Goal: Information Seeking & Learning: Learn about a topic

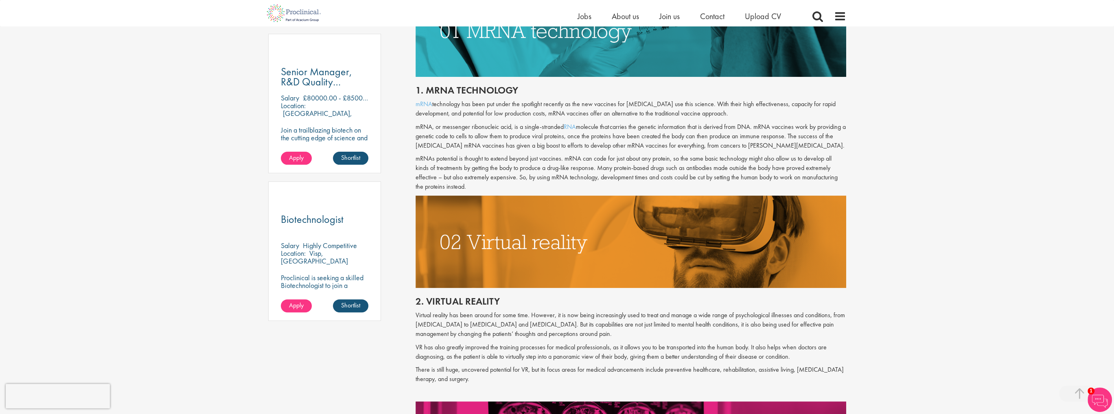
scroll to position [476, 0]
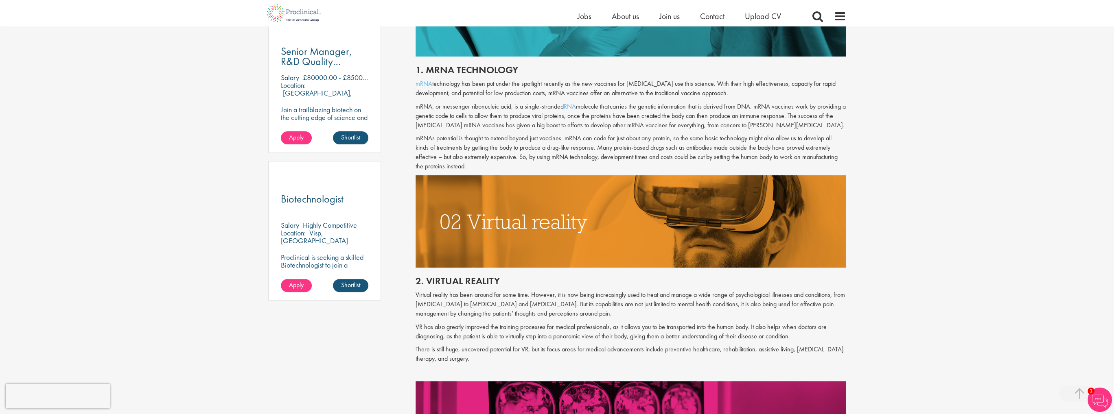
click at [660, 209] on img at bounding box center [631, 221] width 431 height 92
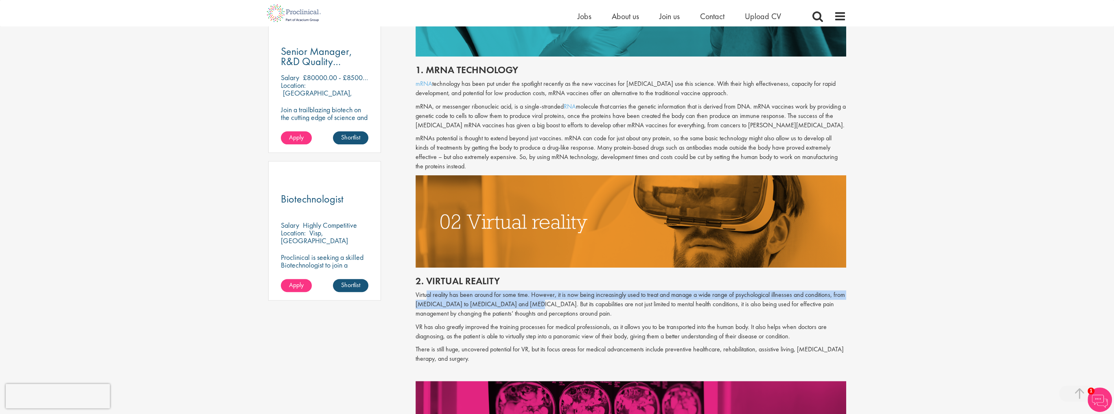
drag, startPoint x: 427, startPoint y: 296, endPoint x: 520, endPoint y: 307, distance: 94.2
click at [520, 307] on p "Virtual reality has been around for some time. However, it is now being increas…" at bounding box center [631, 305] width 431 height 28
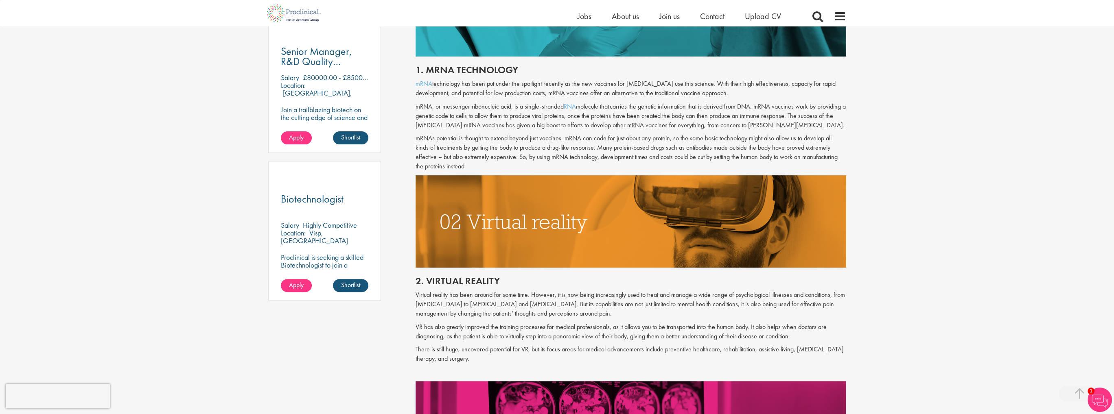
click at [524, 306] on p "Virtual reality has been around for some time. However, it is now being increas…" at bounding box center [631, 305] width 431 height 28
drag, startPoint x: 522, startPoint y: 304, endPoint x: 530, endPoint y: 313, distance: 11.8
click at [530, 313] on p "Virtual reality has been around for some time. However, it is now being increas…" at bounding box center [631, 305] width 431 height 28
click at [530, 321] on div "2. Virtual reality Virtual reality has been around for some time. However, it i…" at bounding box center [631, 325] width 443 height 114
drag, startPoint x: 440, startPoint y: 332, endPoint x: 488, endPoint y: 334, distance: 47.7
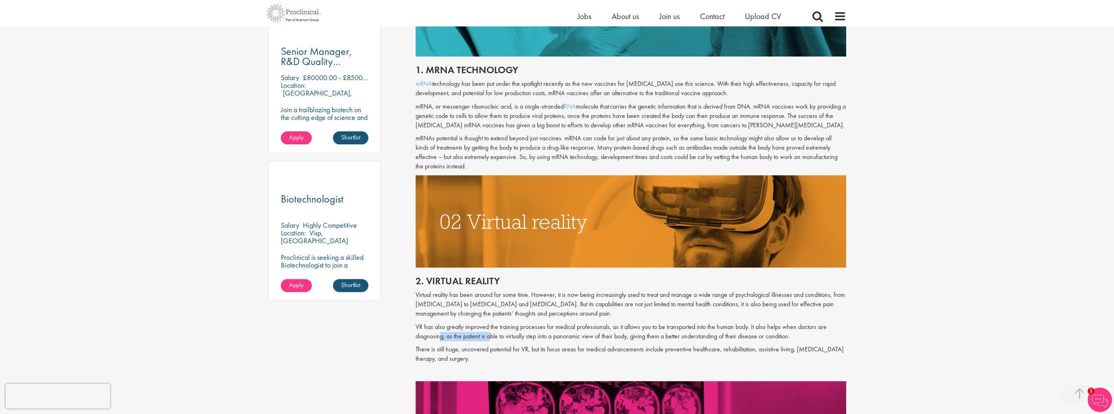
click at [489, 333] on p "VR has also greatly improved the training processes for medical professionals, …" at bounding box center [631, 332] width 431 height 19
click at [503, 316] on p "Virtual reality has been around for some time. However, it is now being increas…" at bounding box center [631, 305] width 431 height 28
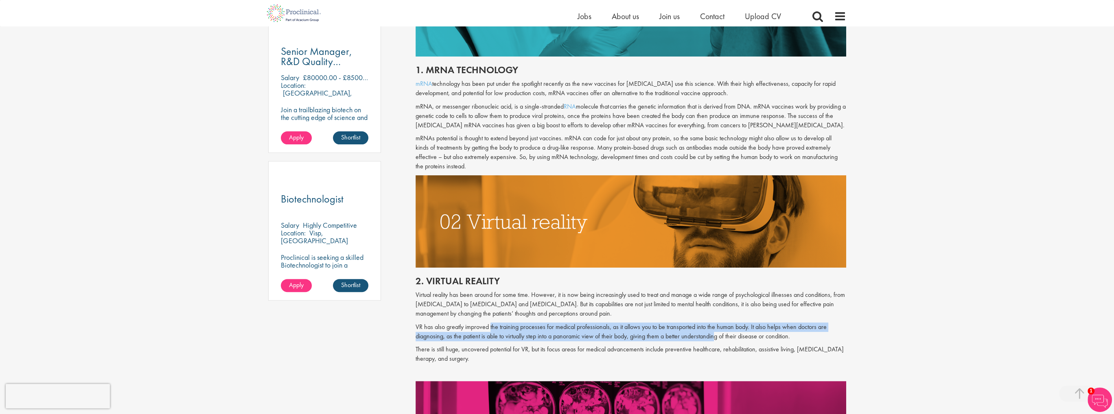
drag, startPoint x: 492, startPoint y: 327, endPoint x: 716, endPoint y: 333, distance: 224.0
click at [716, 333] on p "VR has also greatly improved the training processes for medical professionals, …" at bounding box center [631, 332] width 431 height 19
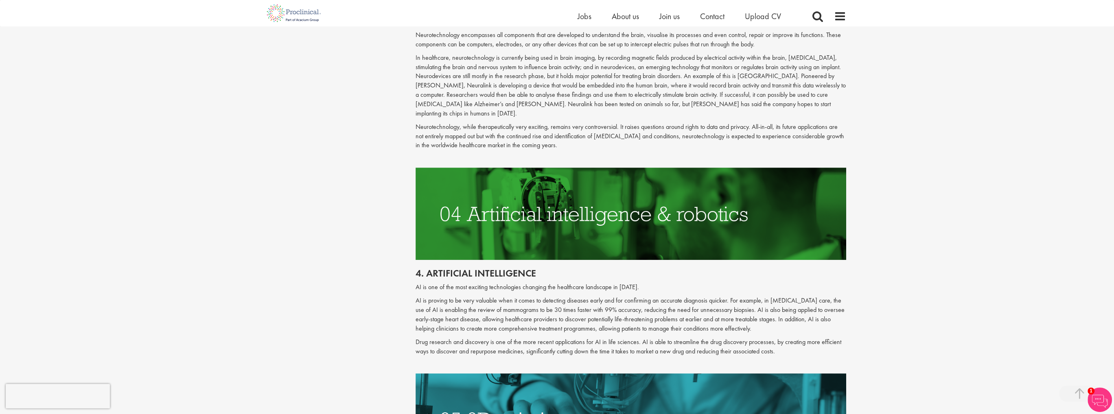
scroll to position [964, 0]
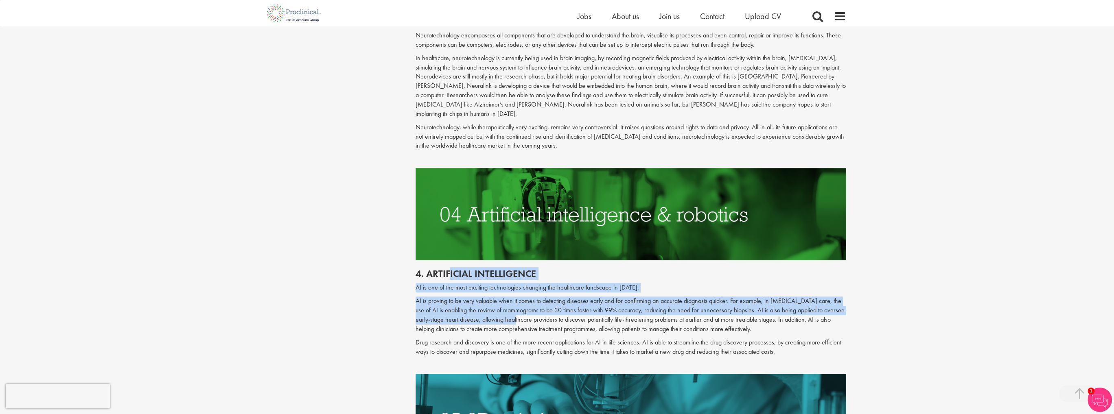
drag, startPoint x: 449, startPoint y: 269, endPoint x: 508, endPoint y: 310, distance: 71.7
click at [504, 310] on div "4. Artificial intelligence AI is one of the most exciting technologies changing…" at bounding box center [631, 318] width 443 height 114
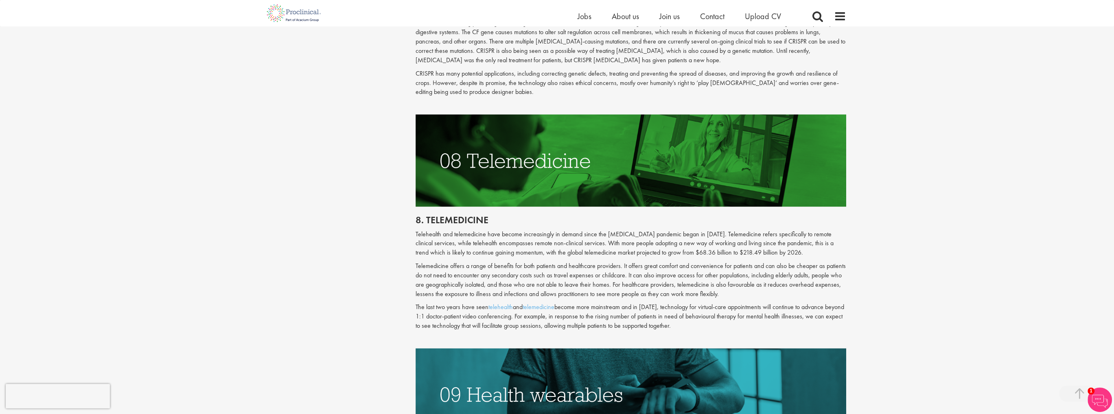
scroll to position [1942, 0]
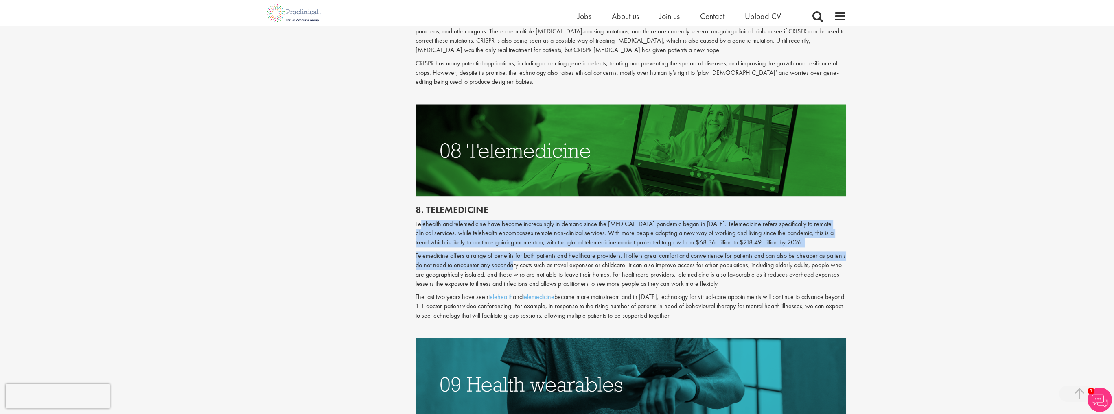
drag, startPoint x: 420, startPoint y: 202, endPoint x: 508, endPoint y: 250, distance: 100.8
click at [508, 250] on div "8. Telemedicine Telehealth and telemedicine have become increasingly in demand …" at bounding box center [631, 268] width 443 height 142
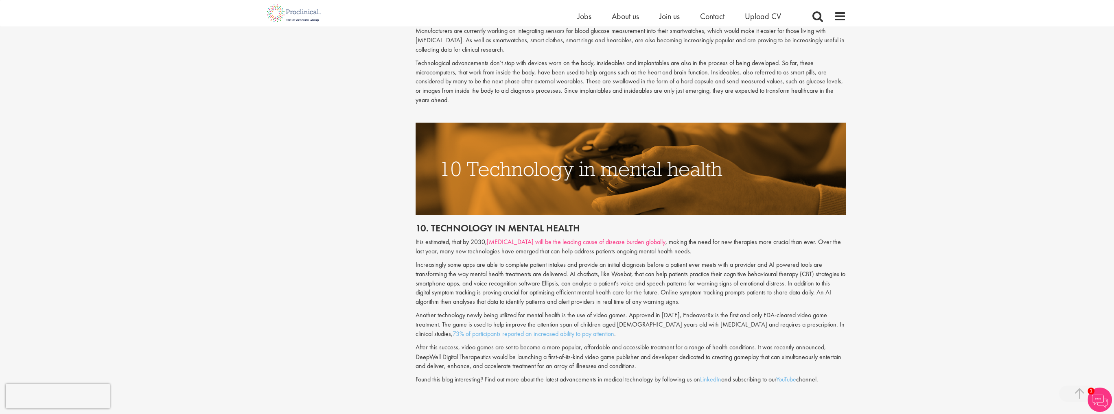
scroll to position [2430, 0]
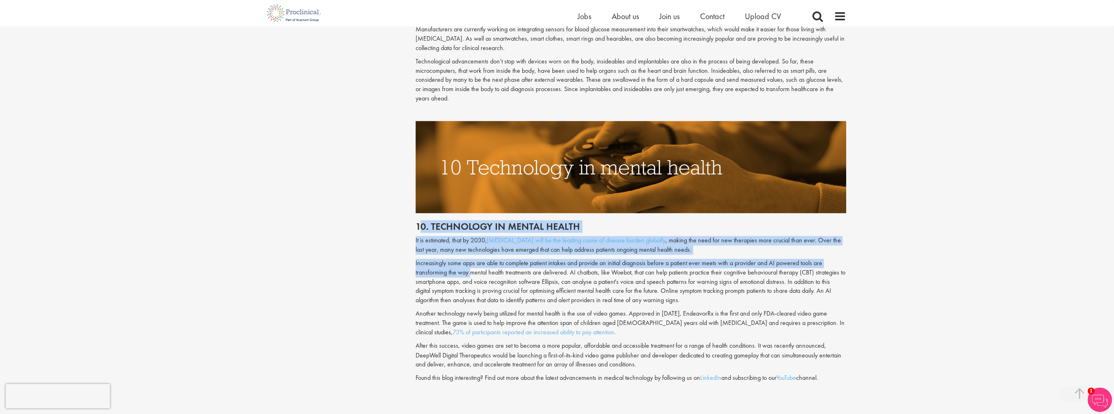
drag, startPoint x: 419, startPoint y: 197, endPoint x: 467, endPoint y: 245, distance: 67.7
click at [467, 244] on div "10. Technology in mental health It is estimated, that by 2030, [MEDICAL_DATA] w…" at bounding box center [631, 293] width 443 height 160
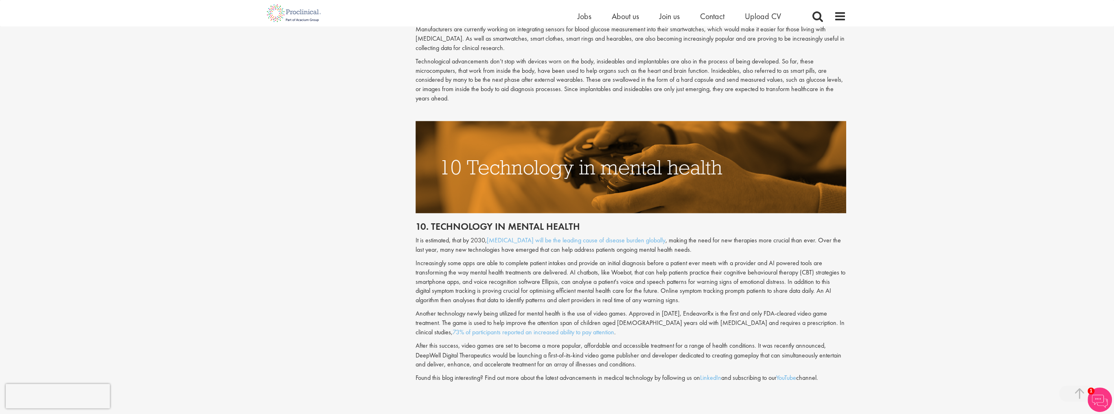
click at [474, 269] on p "Increasingly some apps are able to complete patient intakes and provide an init…" at bounding box center [631, 282] width 431 height 46
drag, startPoint x: 486, startPoint y: 212, endPoint x: 666, endPoint y: 217, distance: 180.0
click at [657, 236] on p "It is estimated, that by 2030, [MEDICAL_DATA] will be the leading cause of dise…" at bounding box center [631, 245] width 431 height 19
click at [674, 213] on div "10. Technology in mental health It is estimated, that by 2030, [MEDICAL_DATA] w…" at bounding box center [631, 293] width 443 height 160
drag, startPoint x: 467, startPoint y: 211, endPoint x: 484, endPoint y: 211, distance: 17.9
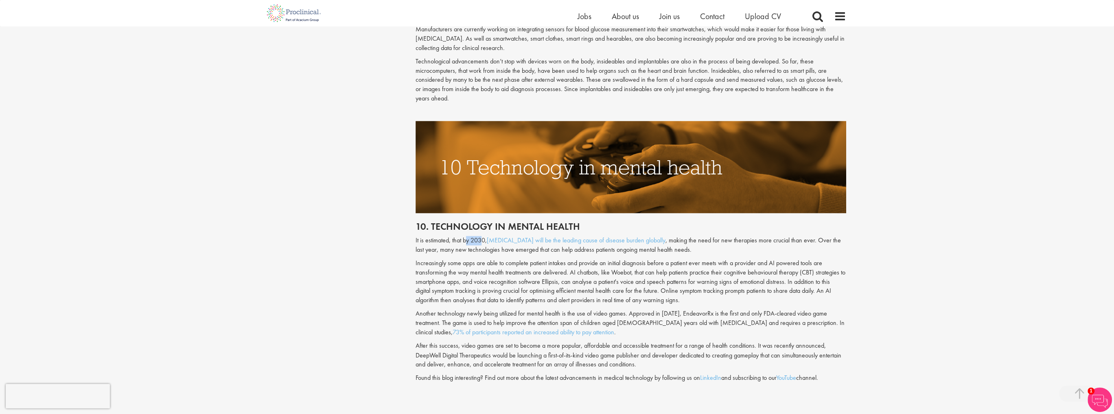
click at [484, 236] on p "It is estimated, that by 2030, [MEDICAL_DATA] will be the leading cause of dise…" at bounding box center [631, 245] width 431 height 19
click at [490, 228] on div "10. Technology in mental health It is estimated, that by 2030, [MEDICAL_DATA] w…" at bounding box center [631, 293] width 443 height 160
drag, startPoint x: 431, startPoint y: 199, endPoint x: 620, endPoint y: 202, distance: 189.3
click at [620, 221] on h2 "10. Technology in mental health" at bounding box center [631, 226] width 431 height 11
copy h2 "Technology in mental health"
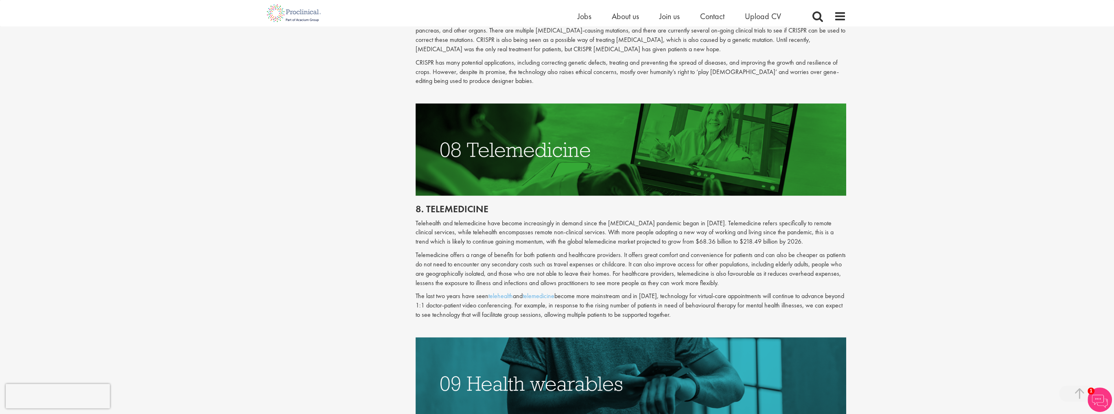
scroll to position [1942, 0]
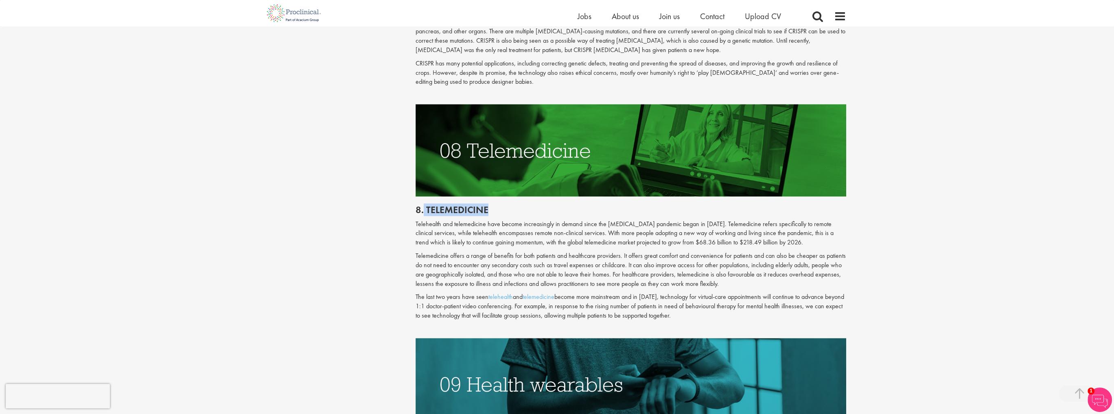
drag, startPoint x: 423, startPoint y: 185, endPoint x: 493, endPoint y: 197, distance: 70.5
click at [492, 205] on h2 "8. Telemedicine" at bounding box center [631, 210] width 431 height 11
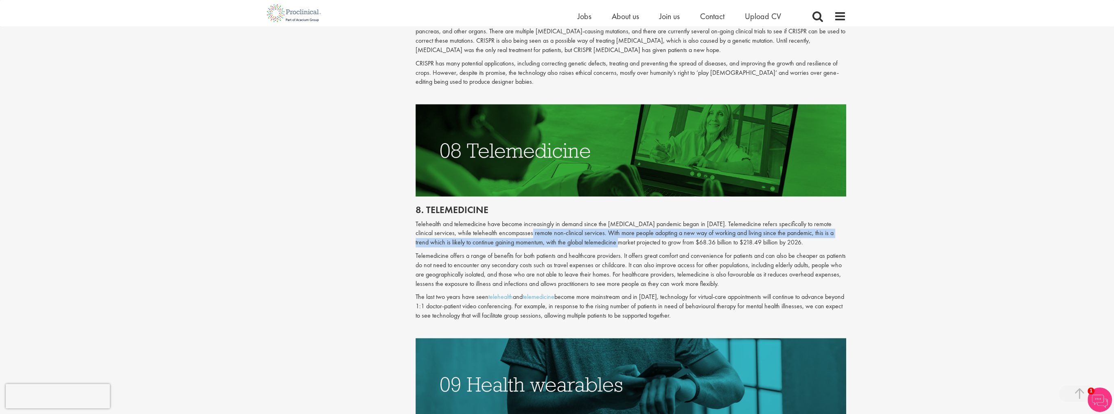
drag, startPoint x: 512, startPoint y: 219, endPoint x: 588, endPoint y: 221, distance: 76.5
click at [588, 221] on p "Telehealth and telemedicine have become increasingly in demand since the [MEDIC…" at bounding box center [631, 234] width 431 height 28
click at [598, 220] on p "Telehealth and telemedicine have become increasingly in demand since the [MEDIC…" at bounding box center [631, 234] width 431 height 28
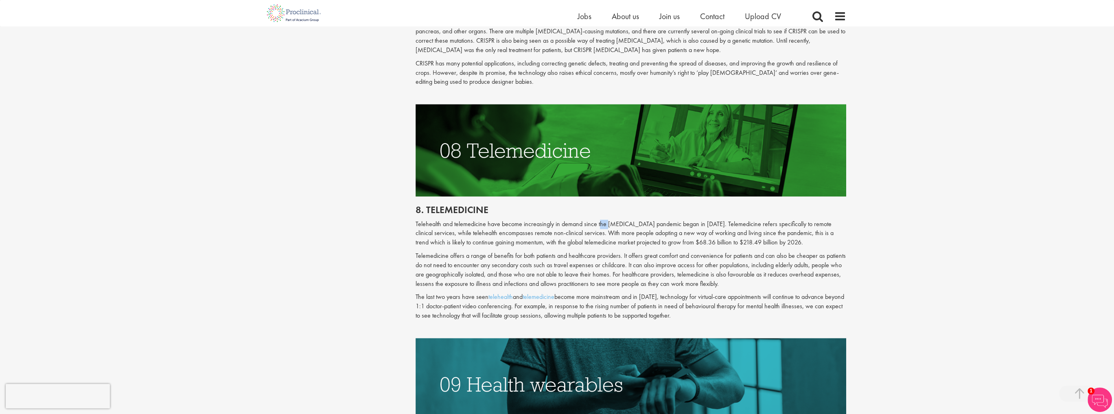
drag, startPoint x: 599, startPoint y: 205, endPoint x: 622, endPoint y: 210, distance: 23.1
click at [615, 220] on p "Telehealth and telemedicine have become increasingly in demand since the [MEDIC…" at bounding box center [631, 234] width 431 height 28
drag, startPoint x: 653, startPoint y: 224, endPoint x: 725, endPoint y: 226, distance: 71.3
click at [725, 226] on p "Telehealth and telemedicine have become increasingly in demand since the [MEDIC…" at bounding box center [631, 234] width 431 height 28
click at [699, 225] on p "Telehealth and telemedicine have become increasingly in demand since the [MEDIC…" at bounding box center [631, 234] width 431 height 28
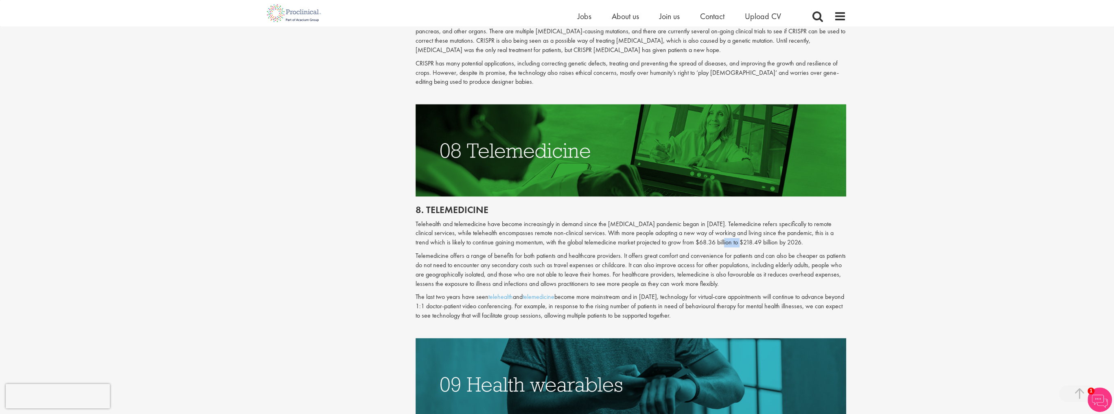
drag, startPoint x: 694, startPoint y: 224, endPoint x: 714, endPoint y: 226, distance: 20.0
click at [713, 224] on p "Telehealth and telemedicine have become increasingly in demand since the [MEDIC…" at bounding box center [631, 234] width 431 height 28
click at [544, 293] on link "telemedicine" at bounding box center [539, 297] width 32 height 9
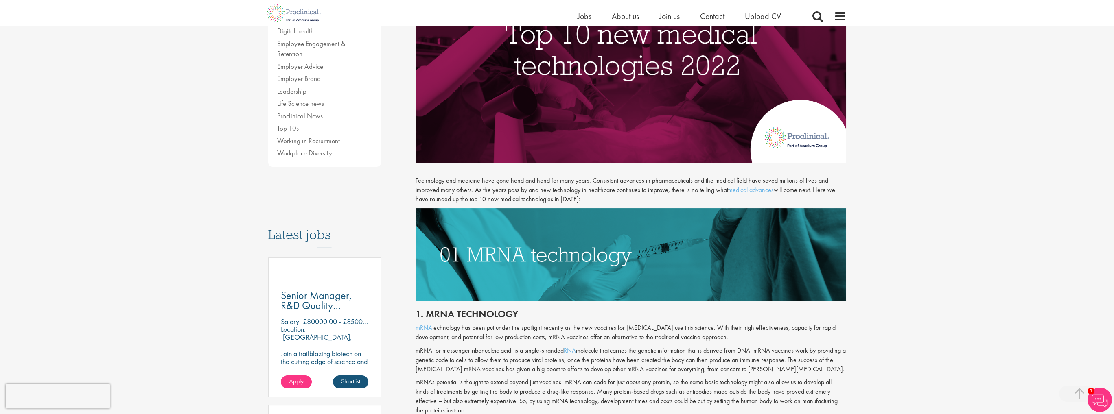
scroll to position [69, 0]
